Goal: Check status: Check status

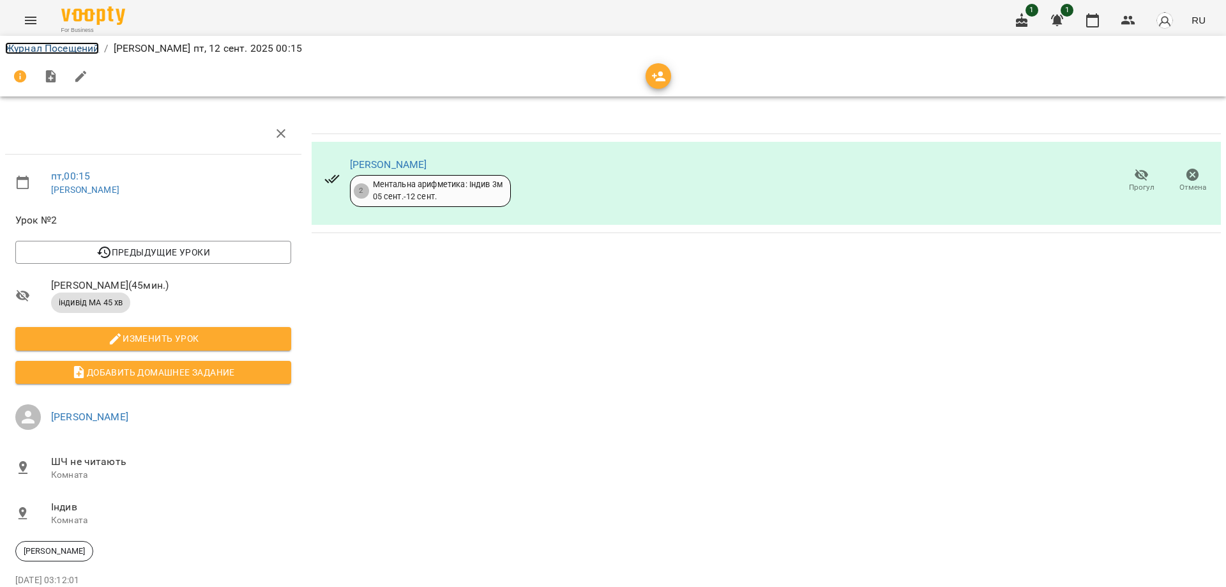
click at [41, 49] on link "Журнал Посещений" at bounding box center [52, 48] width 94 height 12
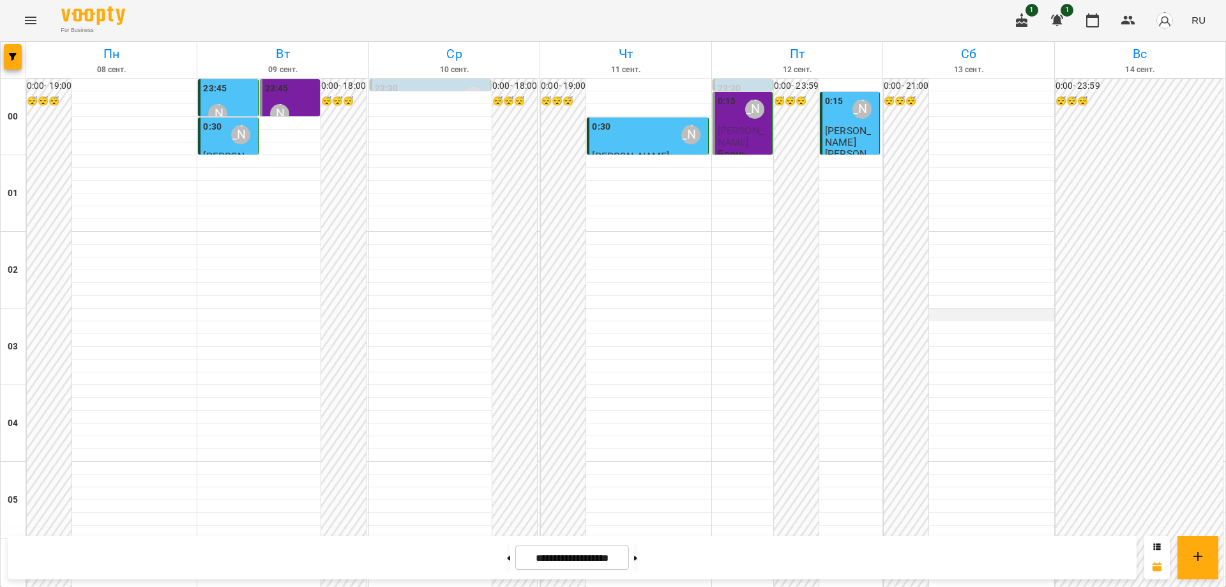
scroll to position [1150, 0]
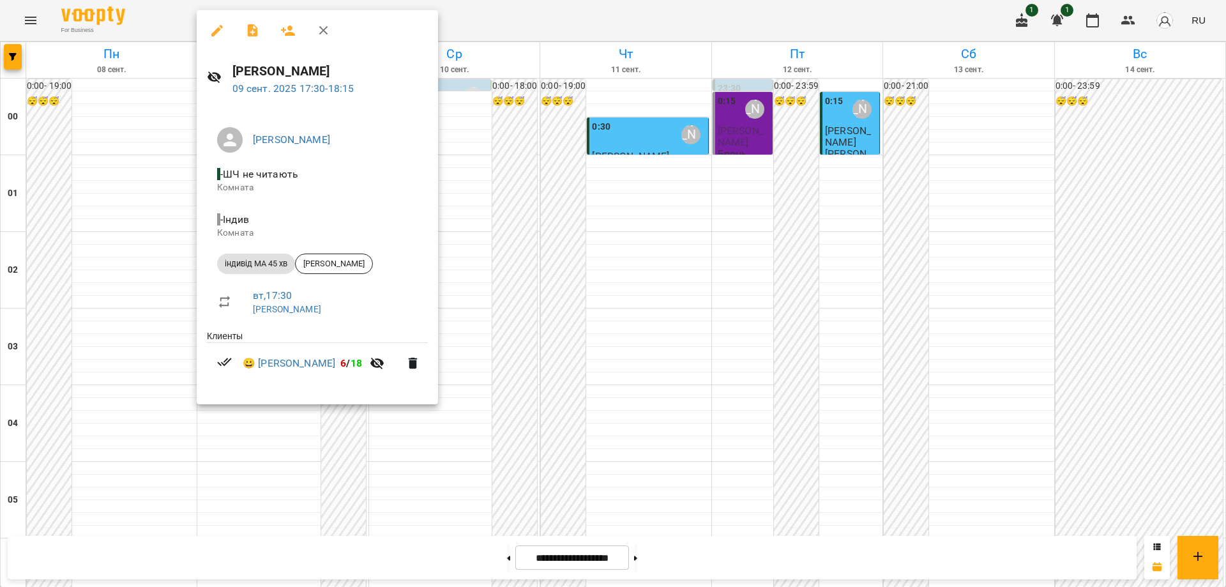
click at [498, 248] on div at bounding box center [613, 293] width 1226 height 587
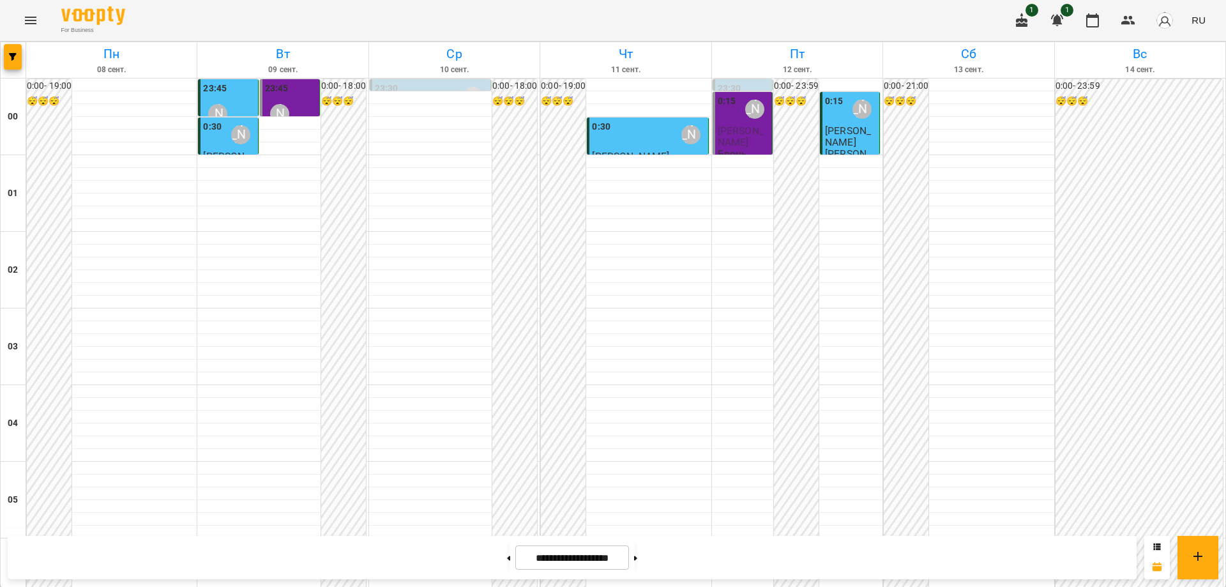
scroll to position [1389, 0]
click at [637, 556] on button at bounding box center [635, 558] width 3 height 28
type input "**********"
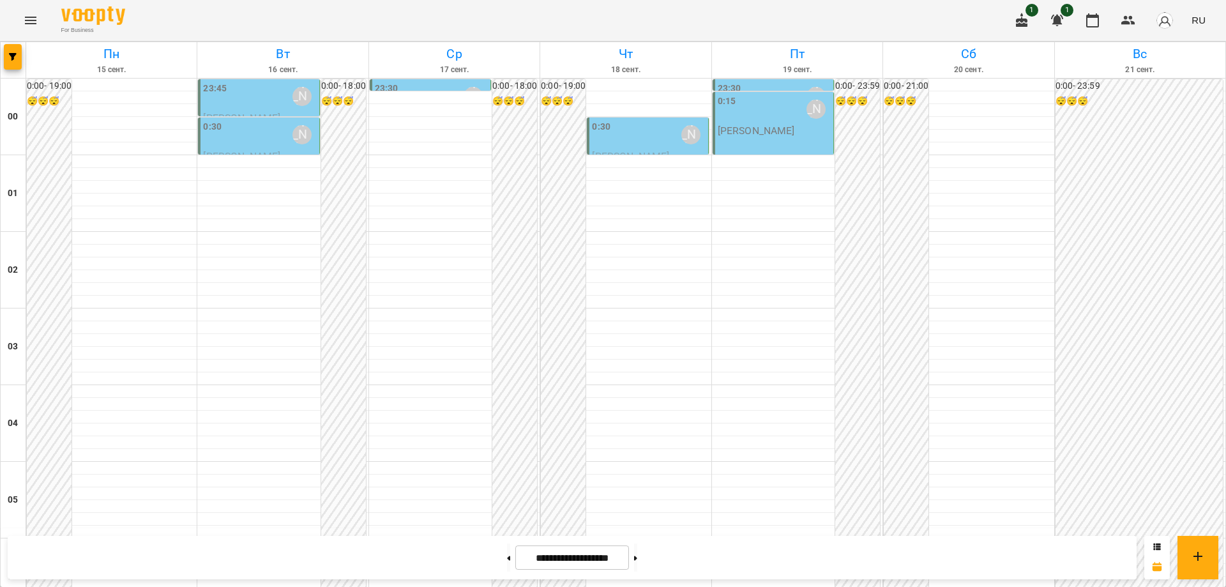
scroll to position [1261, 0]
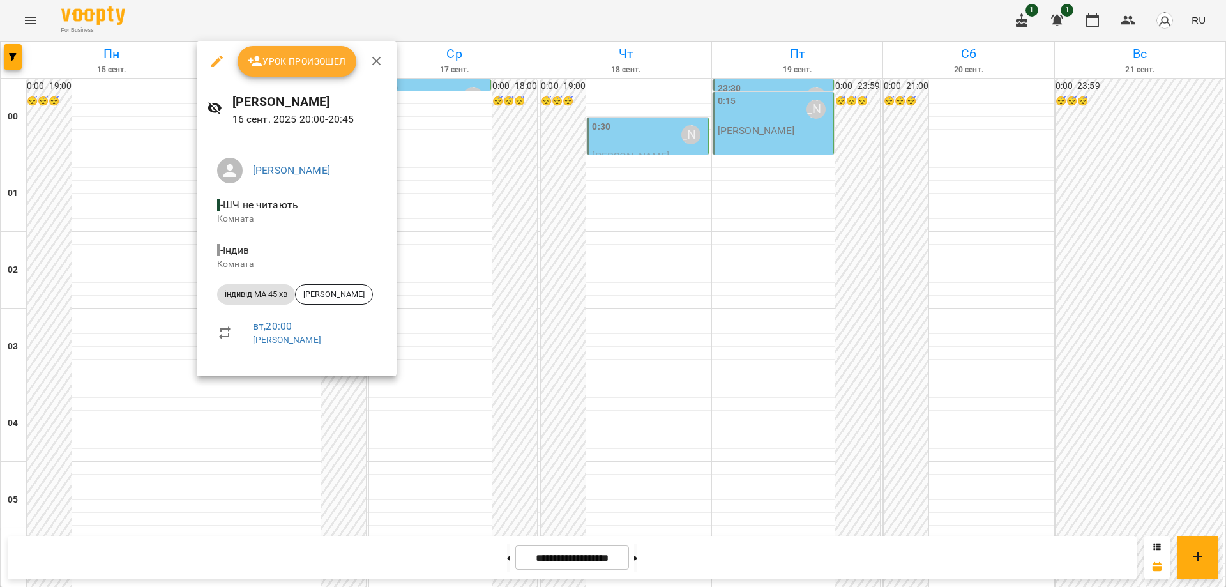
click at [226, 386] on div at bounding box center [613, 293] width 1226 height 587
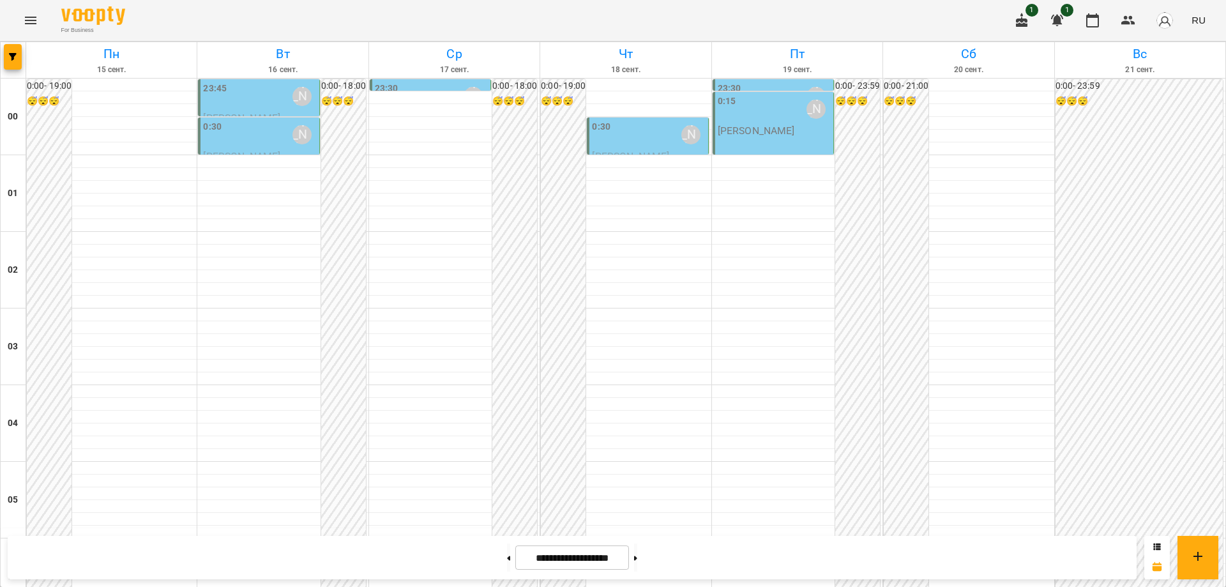
scroll to position [0, 0]
click at [765, 132] on p "[PERSON_NAME]" at bounding box center [756, 130] width 77 height 11
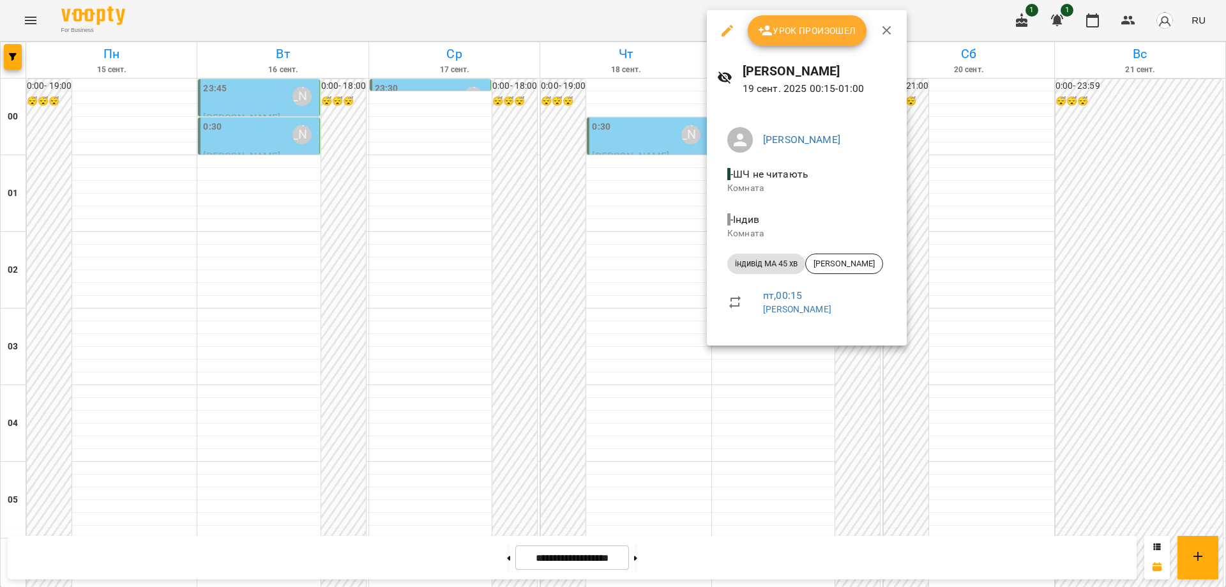
click at [776, 420] on div at bounding box center [613, 293] width 1226 height 587
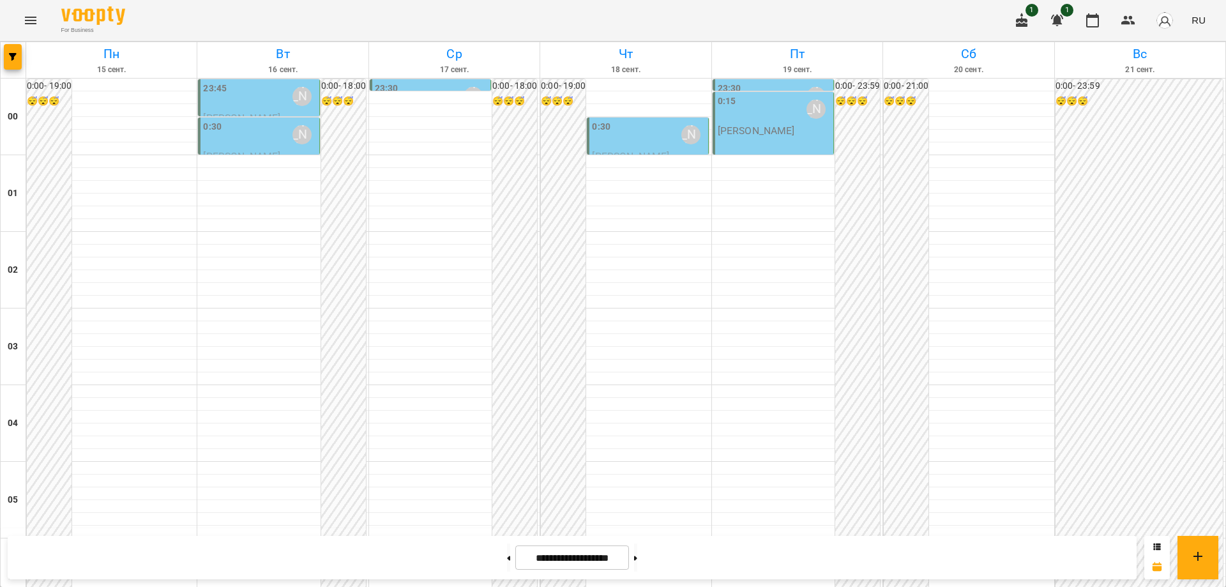
click at [253, 138] on div "0:30 [PERSON_NAME]" at bounding box center [259, 134] width 113 height 29
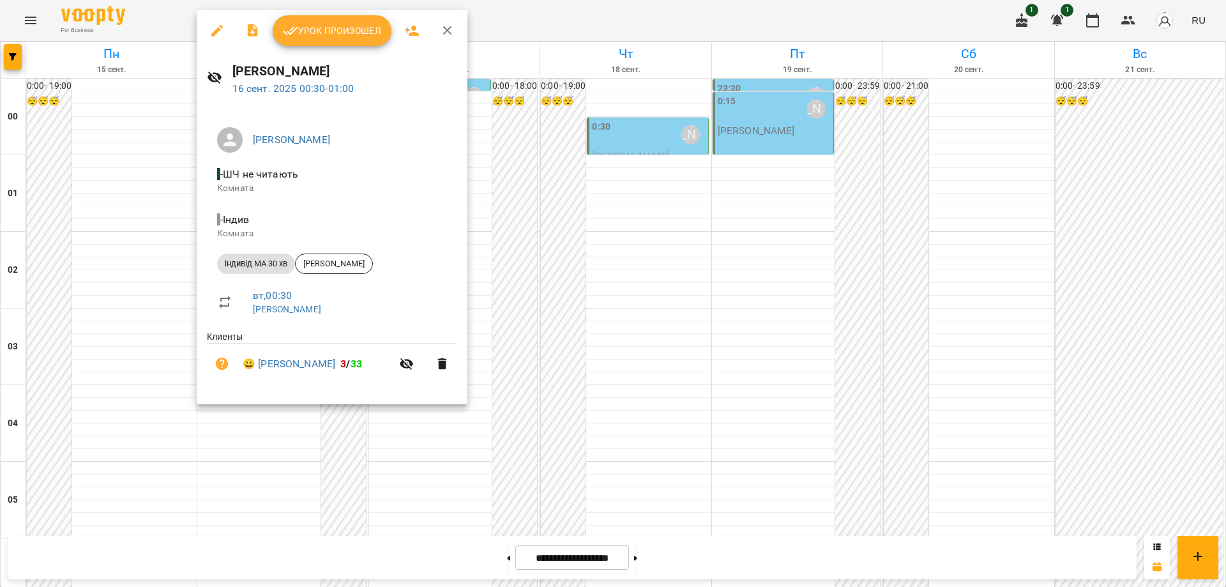
click at [611, 344] on div at bounding box center [613, 293] width 1226 height 587
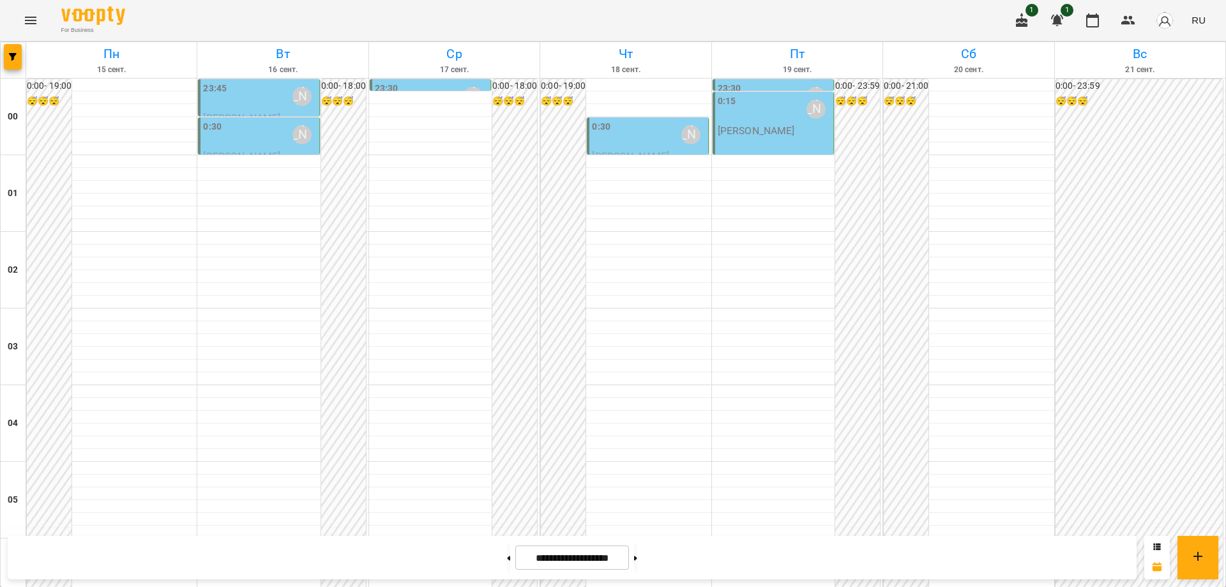
click at [613, 142] on div "0:30 [PERSON_NAME]" at bounding box center [648, 134] width 113 height 29
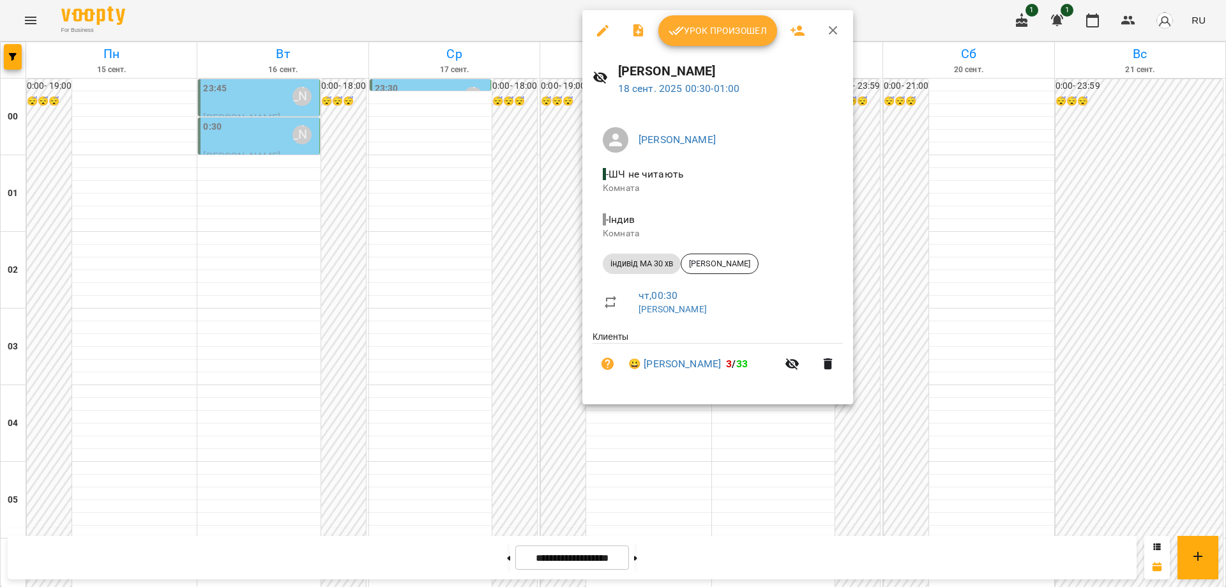
click at [890, 259] on div at bounding box center [613, 293] width 1226 height 587
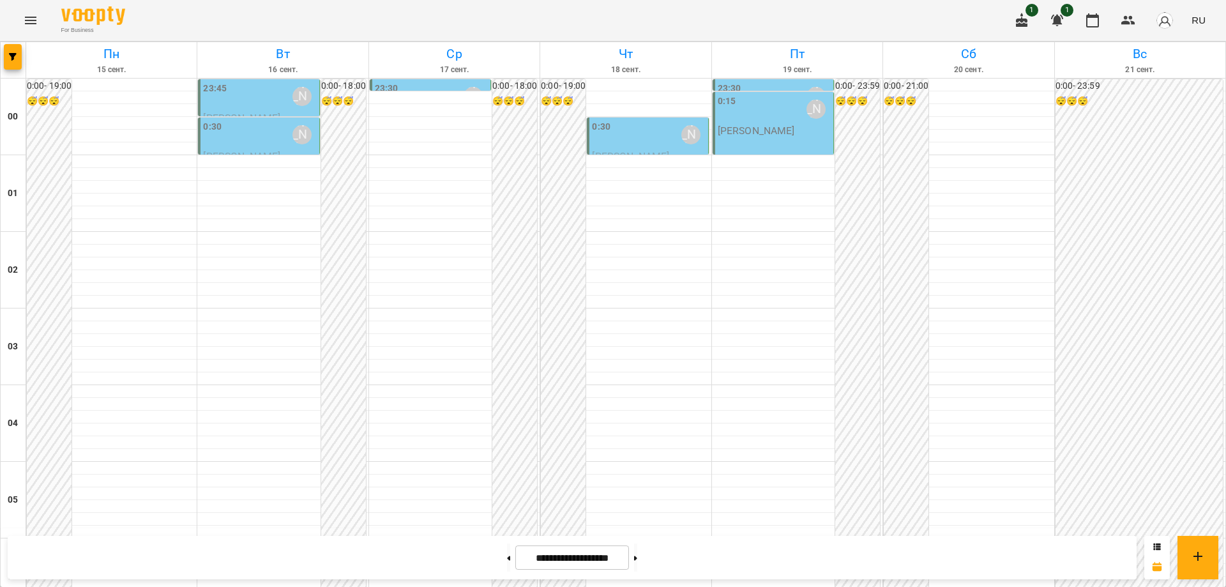
scroll to position [1389, 0]
